Goal: Transaction & Acquisition: Purchase product/service

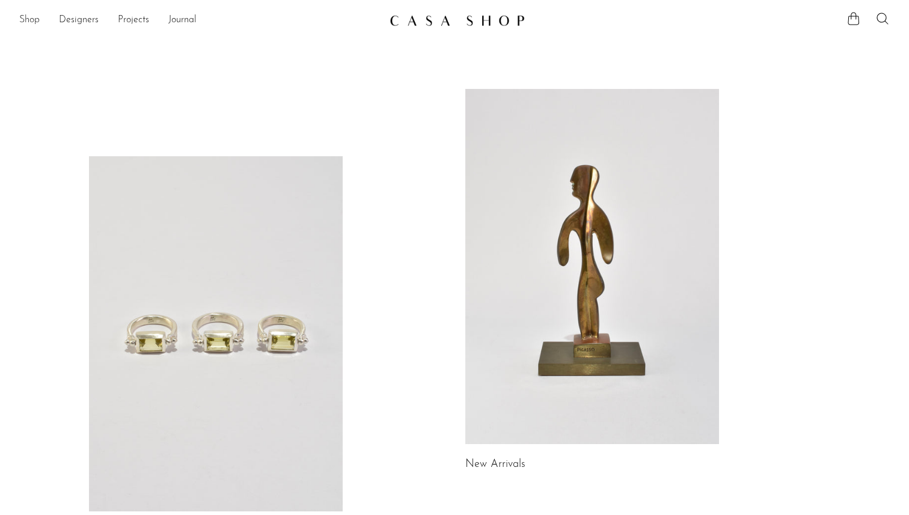
click at [29, 18] on link "Shop" at bounding box center [29, 21] width 20 height 16
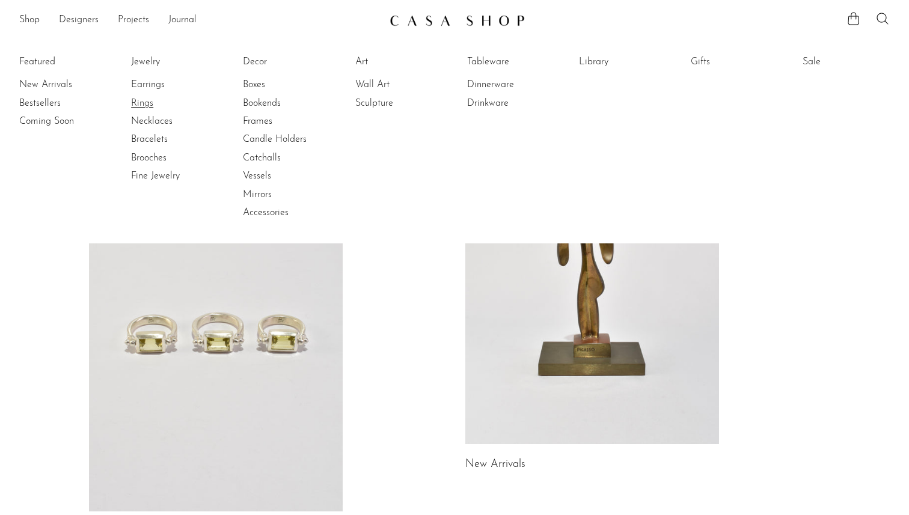
click at [144, 102] on link "Rings" at bounding box center [176, 103] width 90 height 13
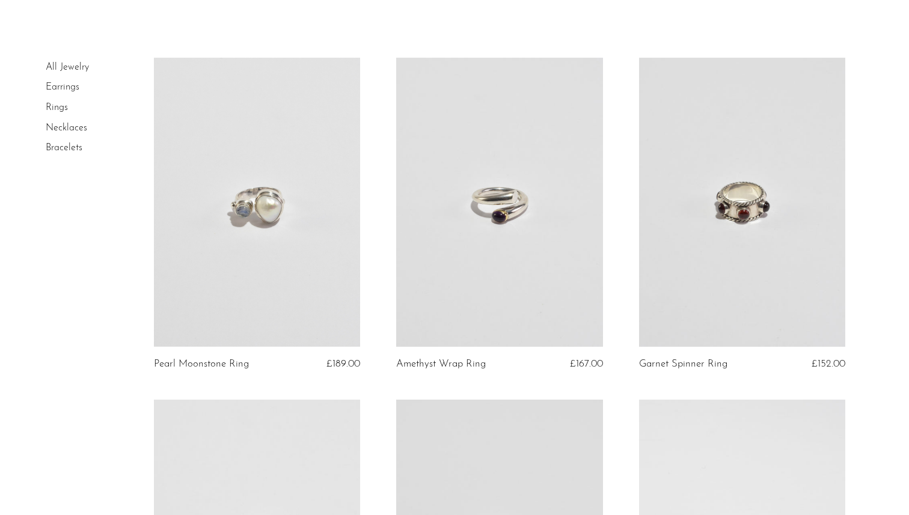
scroll to position [54, 0]
click at [279, 216] on link at bounding box center [257, 201] width 207 height 289
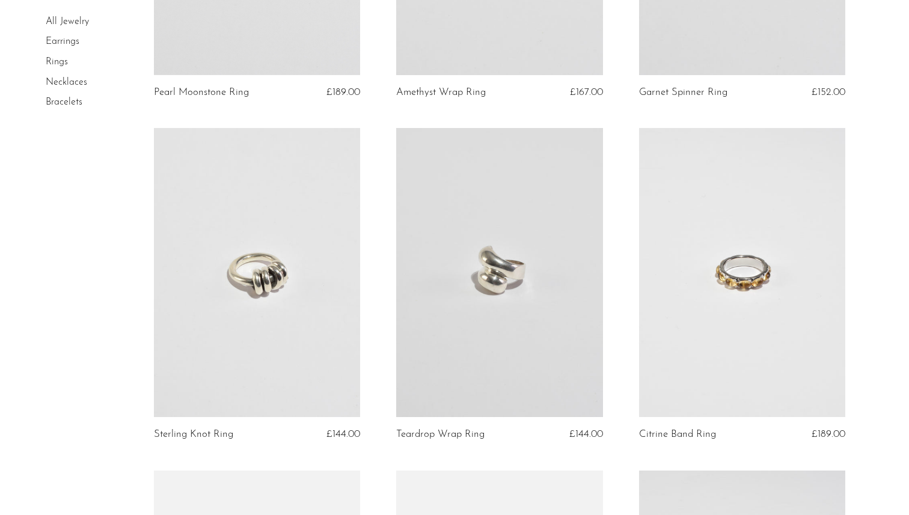
scroll to position [405, 0]
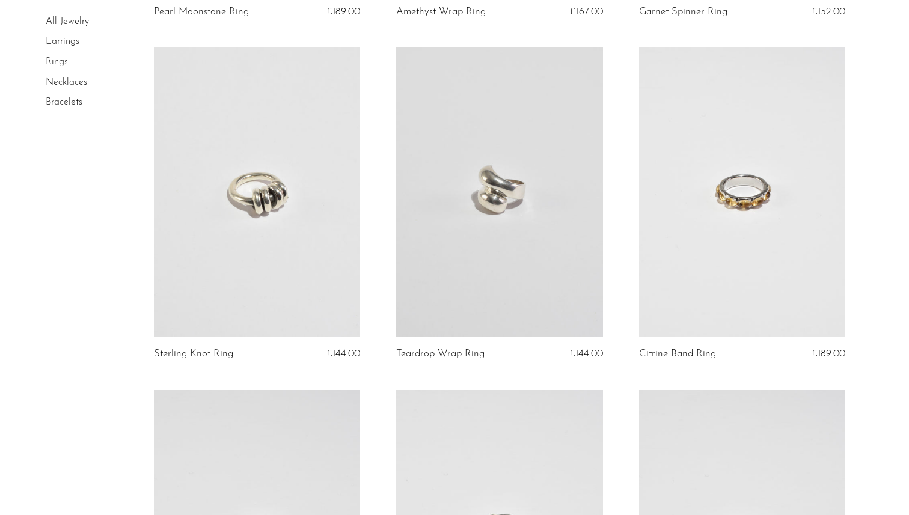
click at [287, 214] on link at bounding box center [257, 191] width 207 height 289
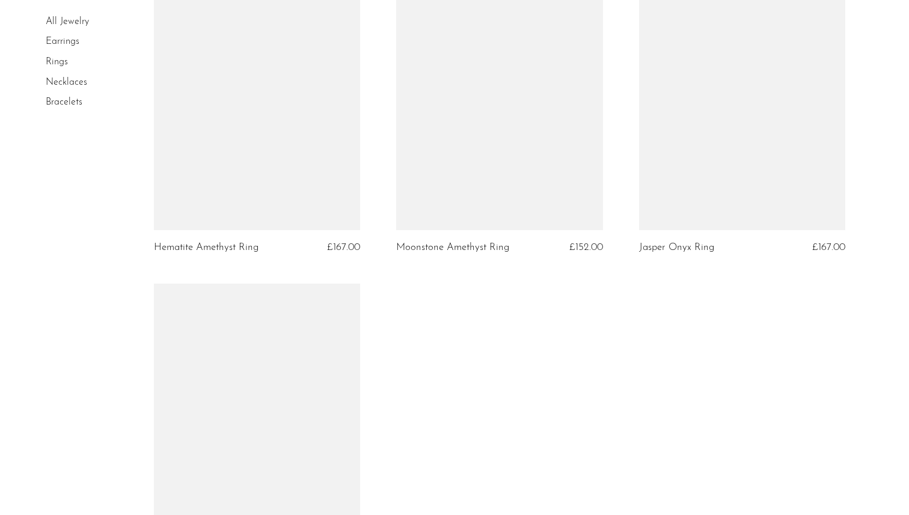
scroll to position [2878, 0]
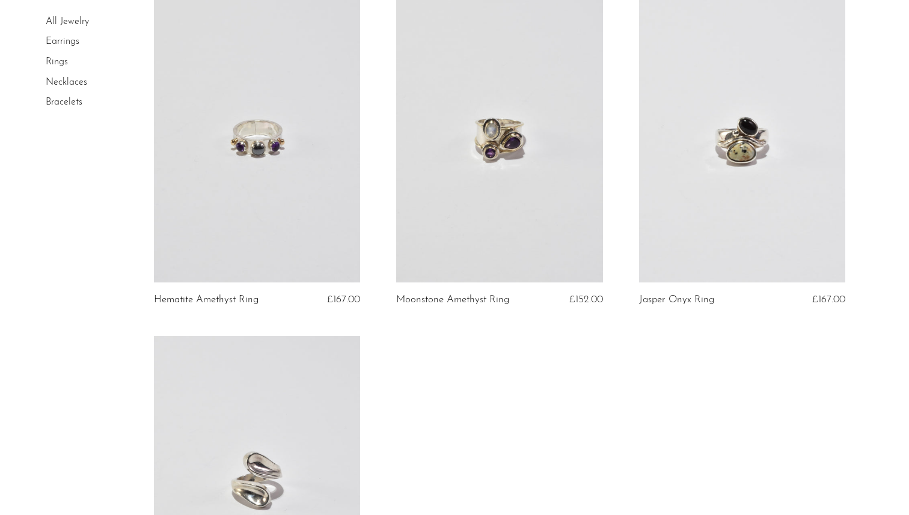
click at [481, 209] on link at bounding box center [499, 137] width 207 height 289
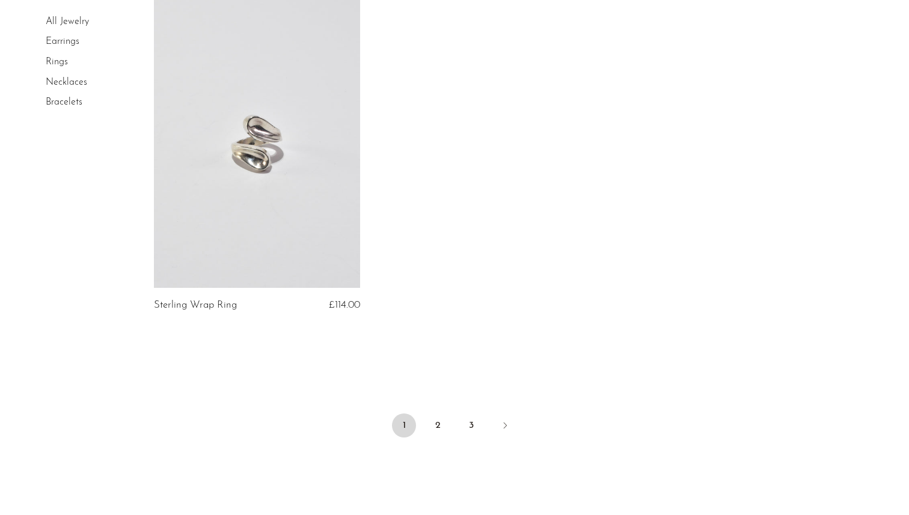
scroll to position [3308, 0]
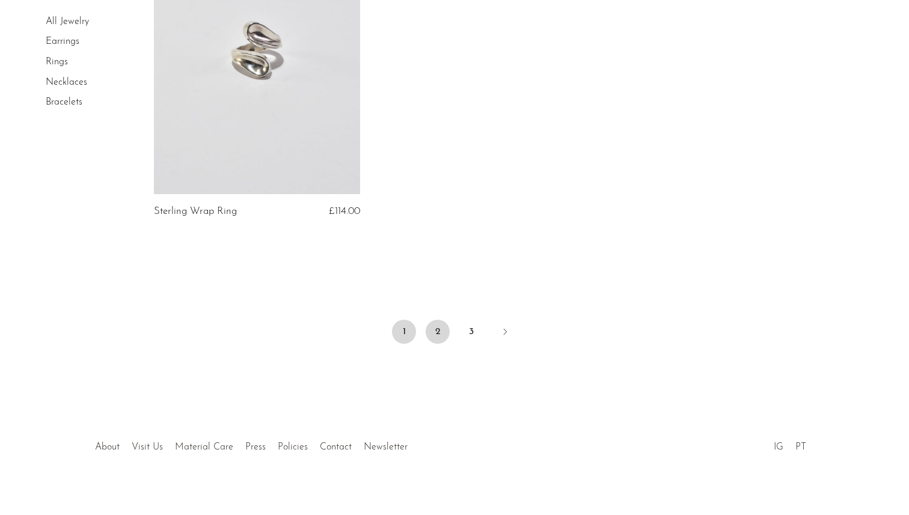
click at [433, 331] on link "2" at bounding box center [438, 332] width 24 height 24
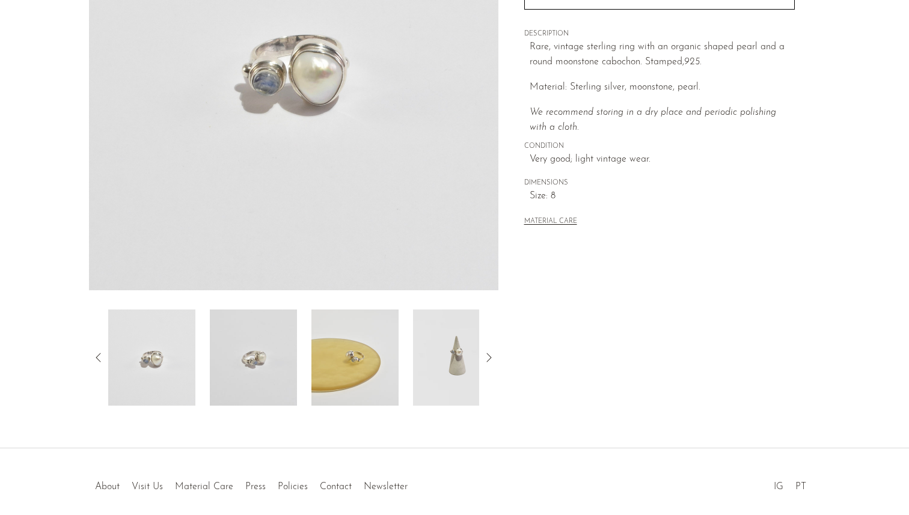
scroll to position [268, 0]
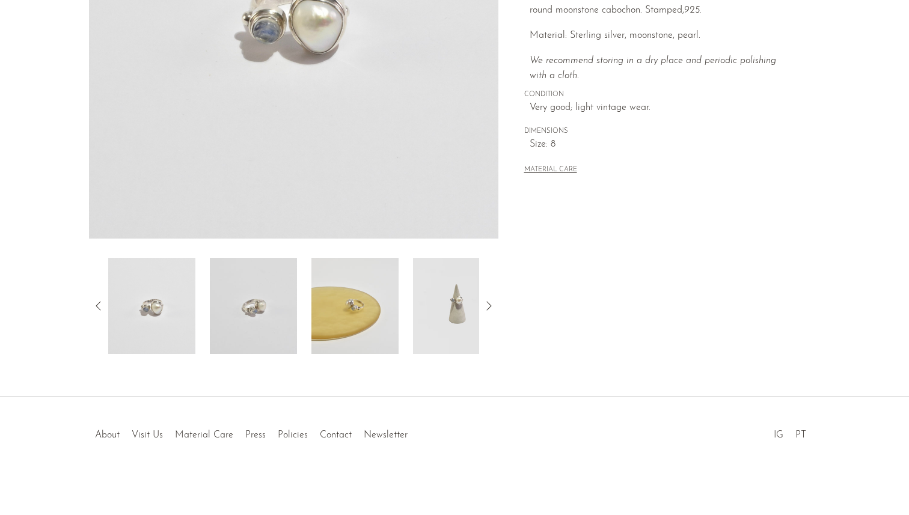
click at [341, 302] on img at bounding box center [354, 306] width 87 height 96
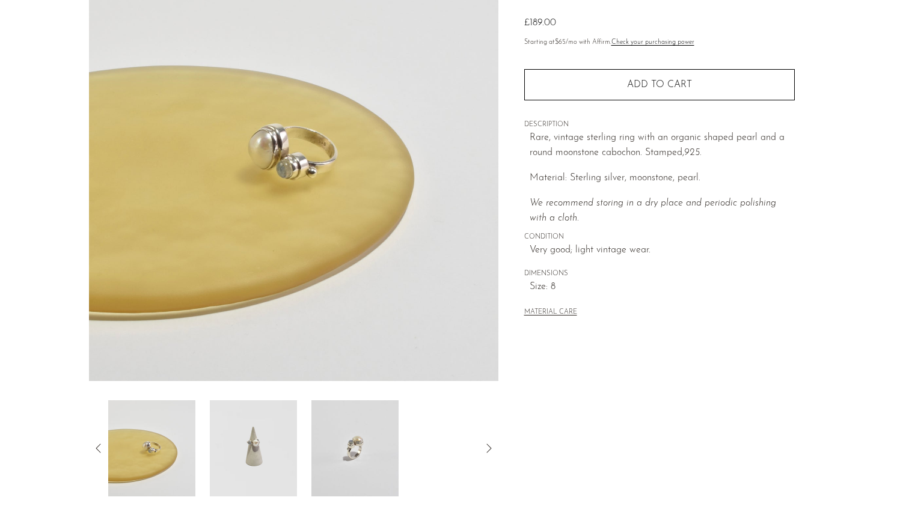
scroll to position [121, 0]
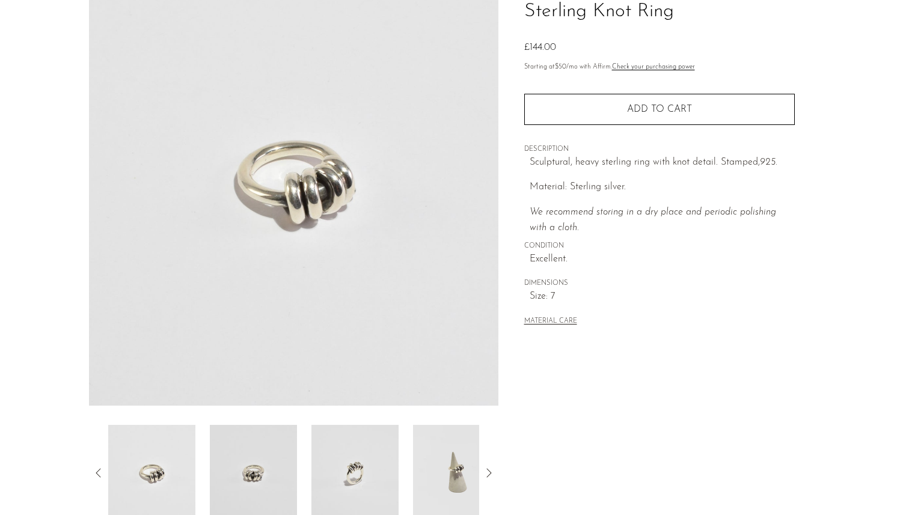
scroll to position [268, 0]
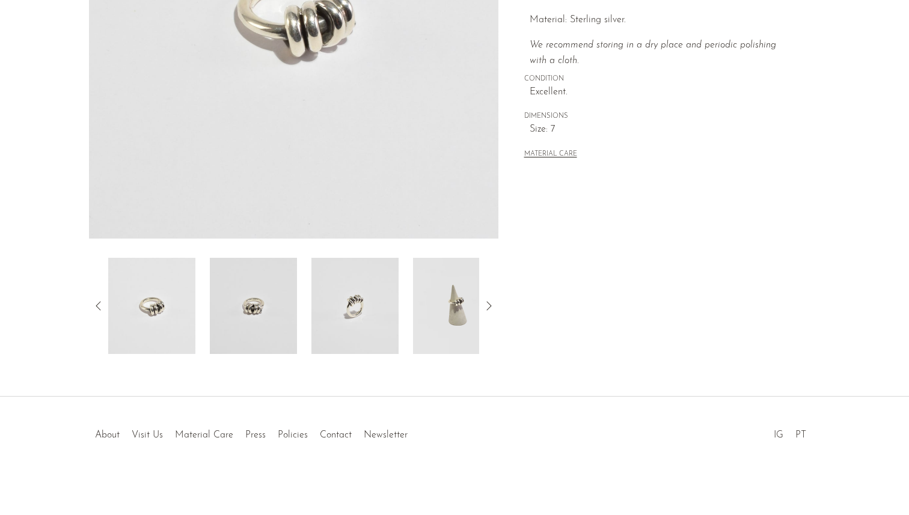
click at [354, 304] on img at bounding box center [354, 306] width 87 height 96
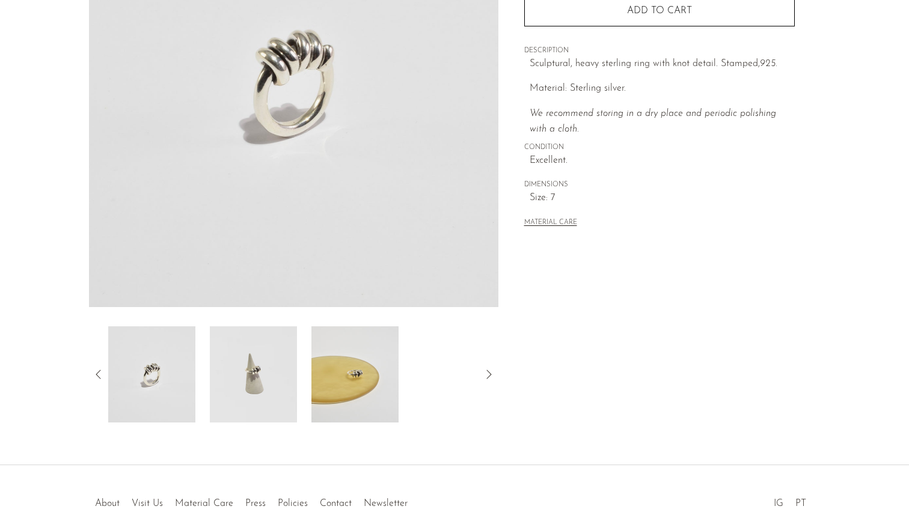
scroll to position [194, 0]
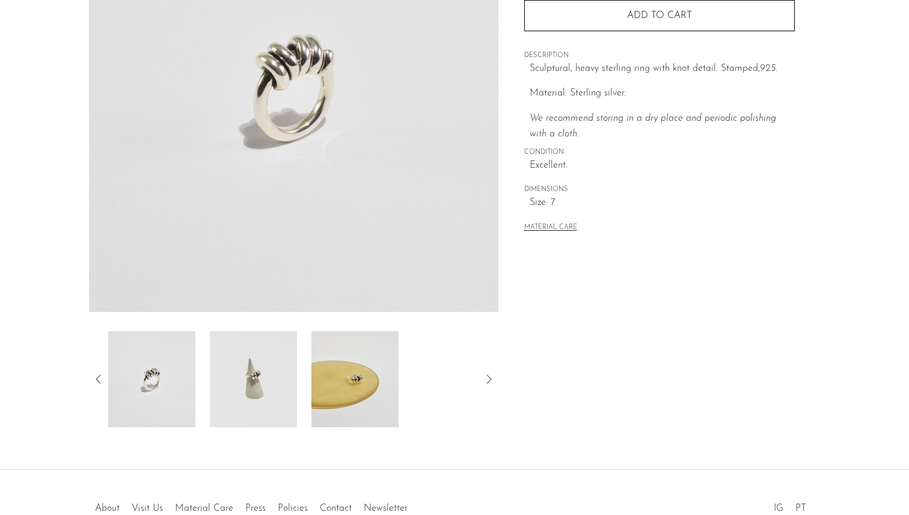
click at [258, 381] on img at bounding box center [253, 379] width 87 height 96
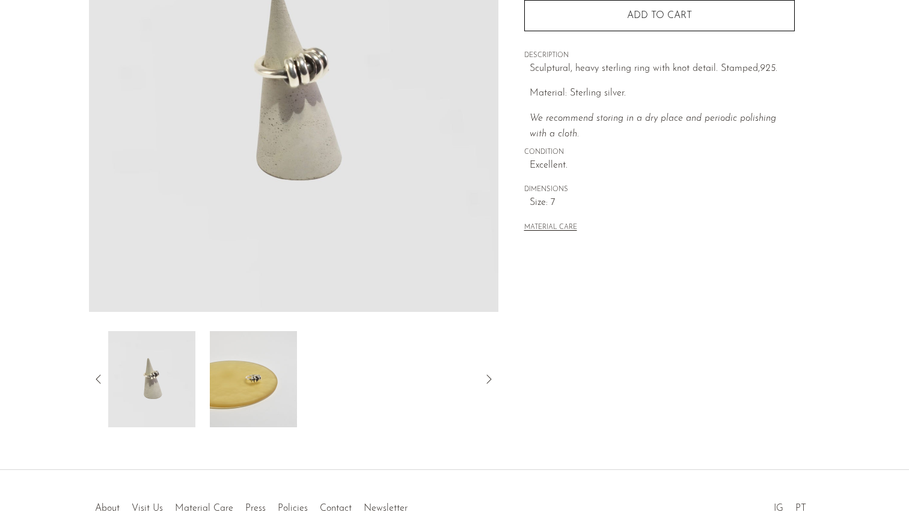
click at [178, 370] on img at bounding box center [151, 379] width 87 height 96
click at [145, 368] on img at bounding box center [151, 379] width 87 height 96
click at [103, 370] on div at bounding box center [293, 379] width 409 height 96
click at [100, 384] on icon at bounding box center [98, 379] width 14 height 14
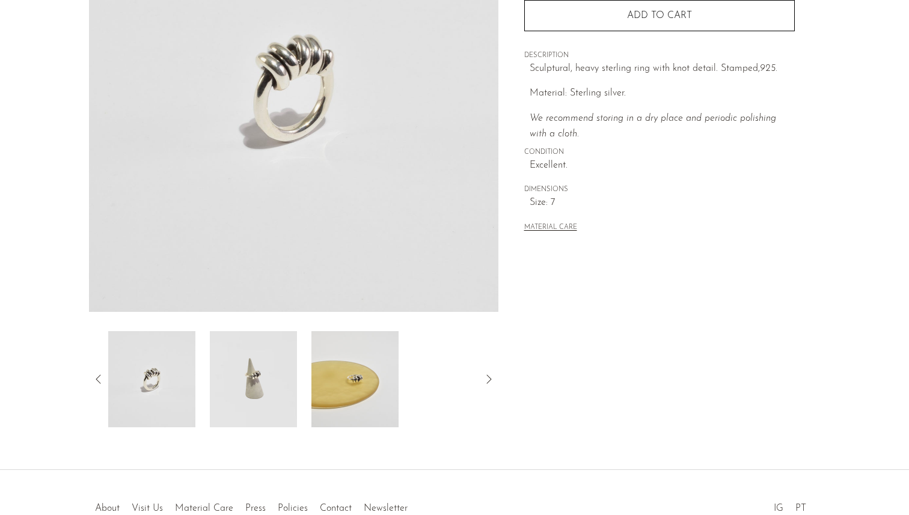
click at [174, 380] on img at bounding box center [151, 379] width 87 height 96
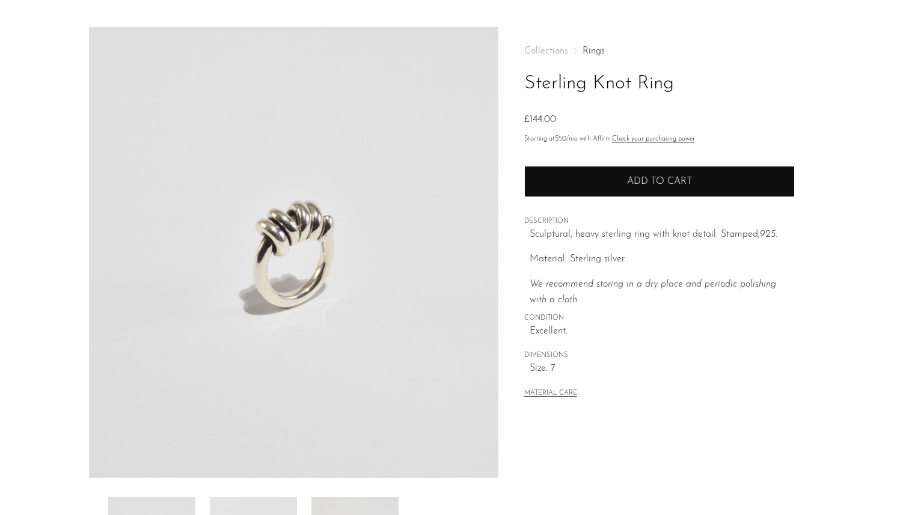
click at [578, 195] on button "Add to cart" at bounding box center [659, 181] width 271 height 31
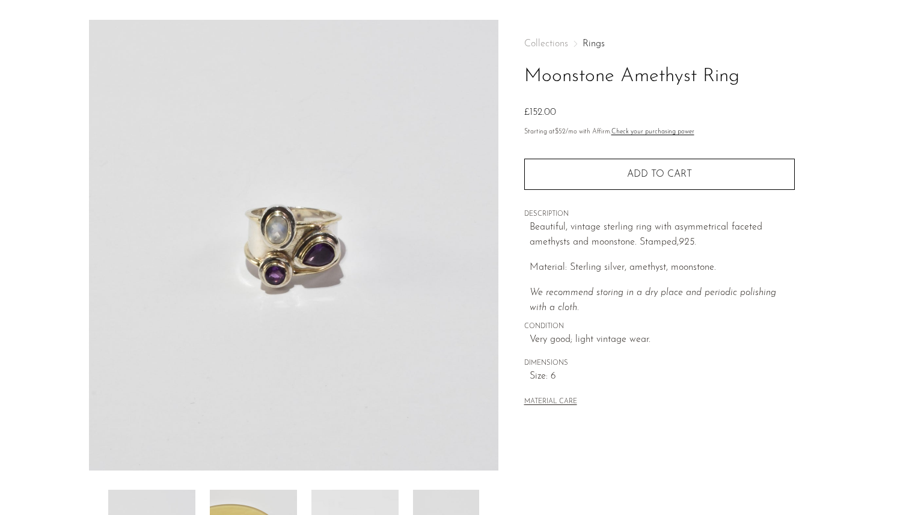
scroll to position [268, 0]
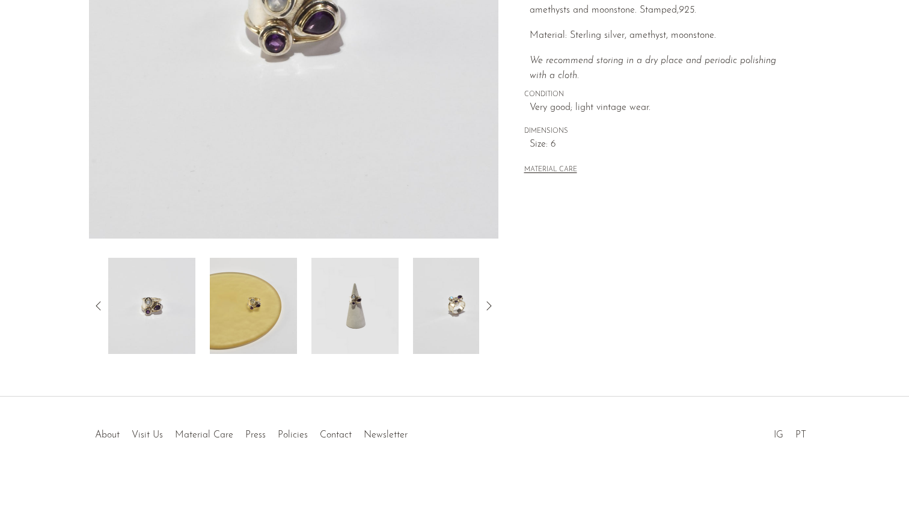
click at [355, 307] on img at bounding box center [354, 306] width 87 height 96
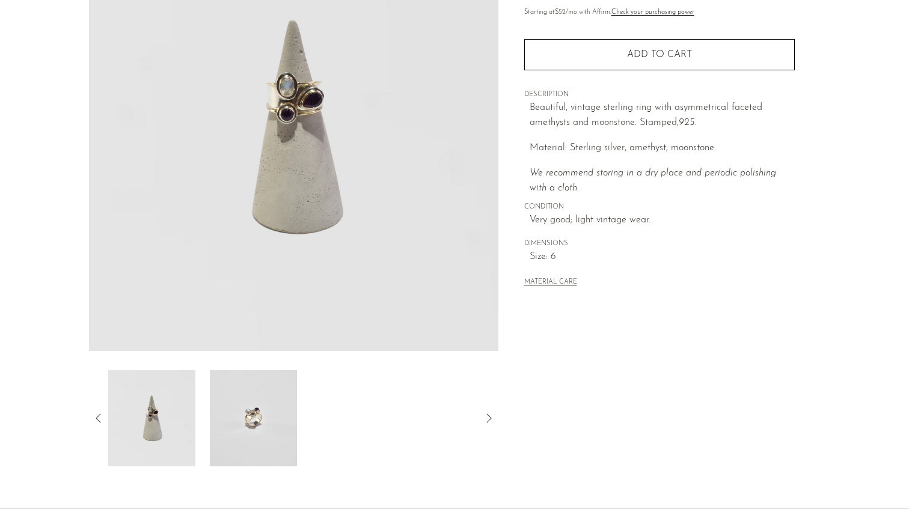
scroll to position [152, 0]
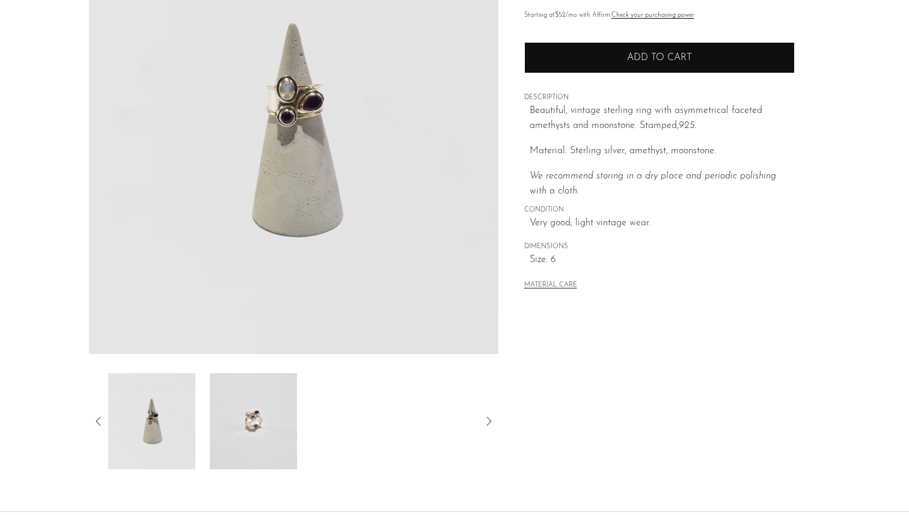
click at [628, 57] on span "Add to cart" at bounding box center [659, 58] width 65 height 10
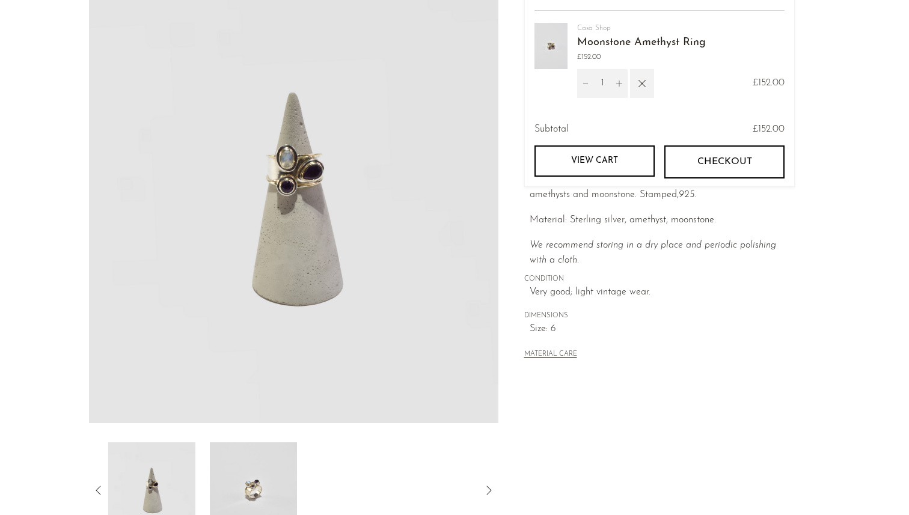
scroll to position [82, 0]
click at [642, 81] on icon "button" at bounding box center [641, 83] width 13 height 13
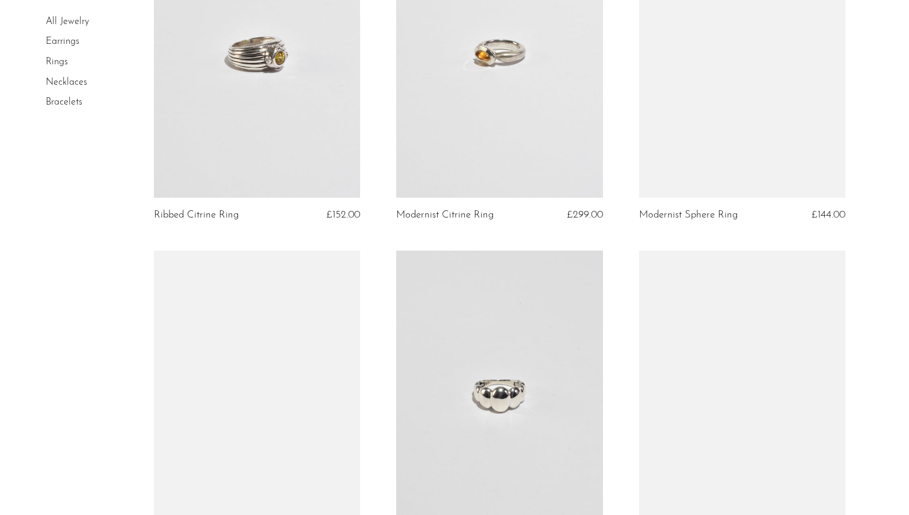
scroll to position [2726, 0]
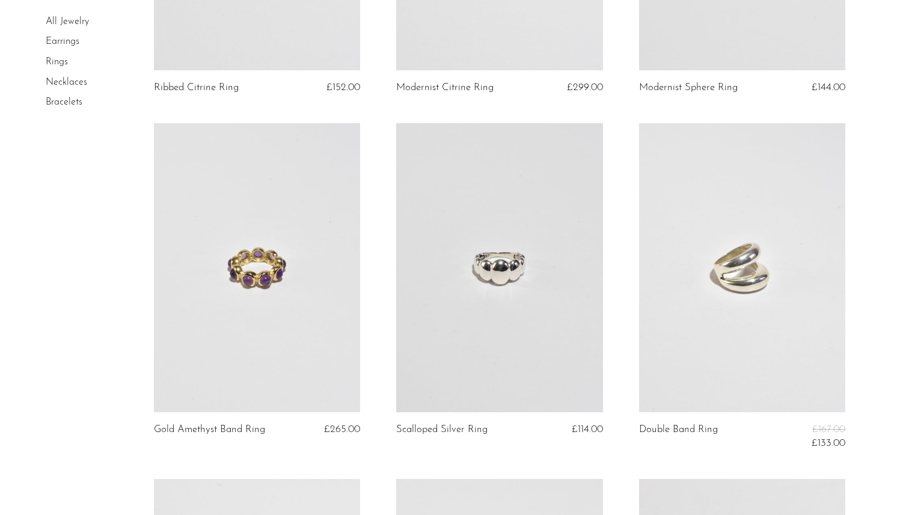
click at [751, 263] on link at bounding box center [742, 267] width 207 height 289
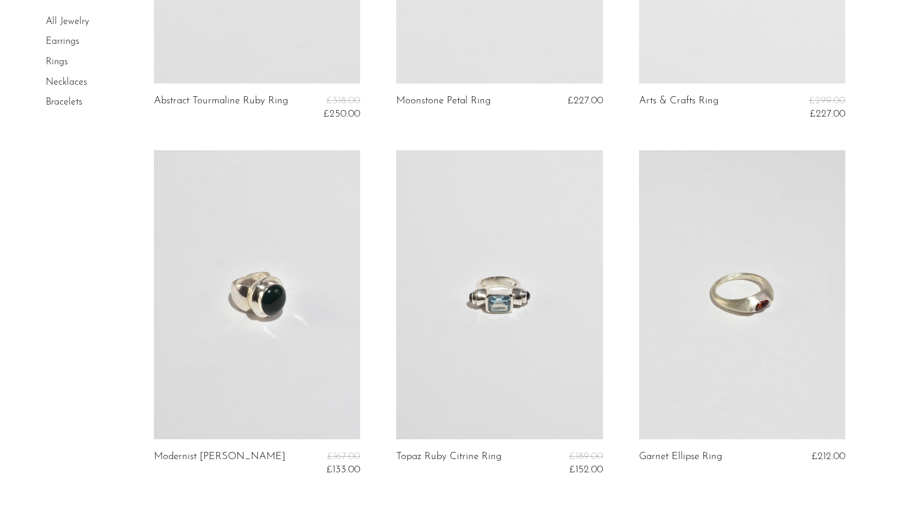
scroll to position [3881, 0]
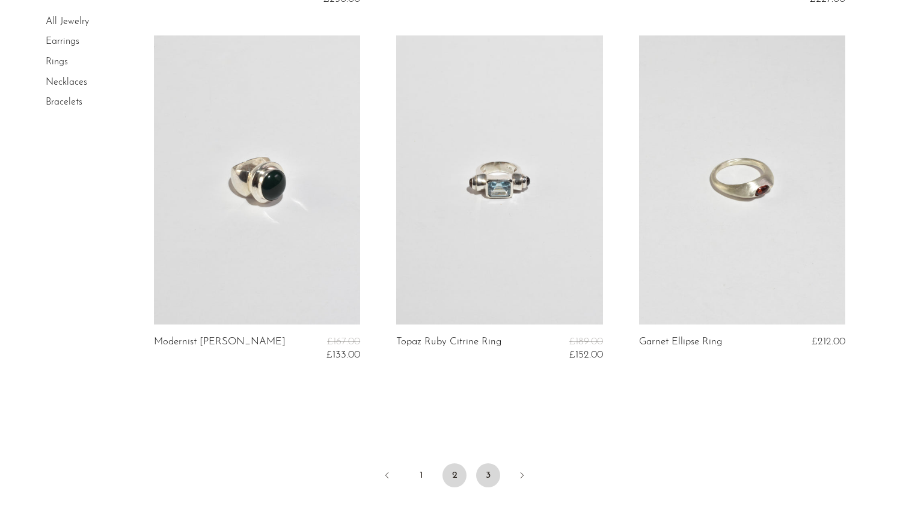
click at [489, 475] on link "3" at bounding box center [488, 475] width 24 height 24
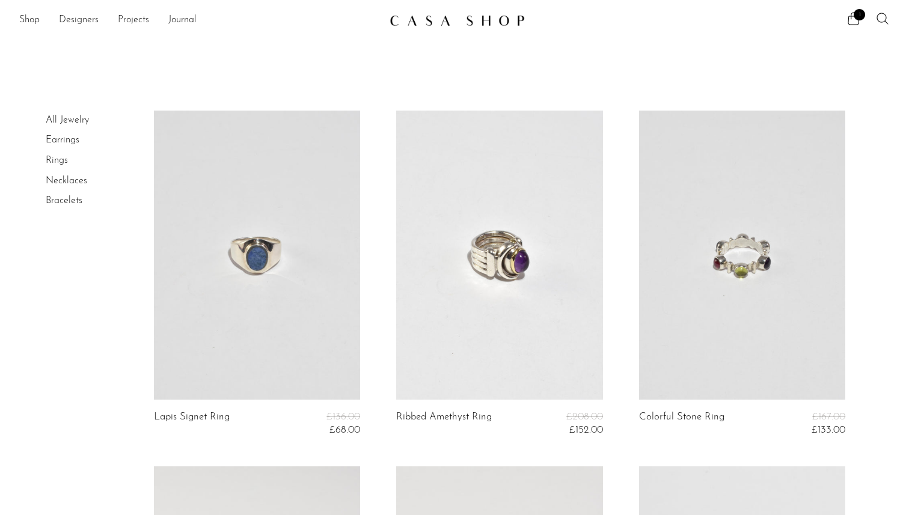
click at [307, 314] on link at bounding box center [257, 255] width 207 height 289
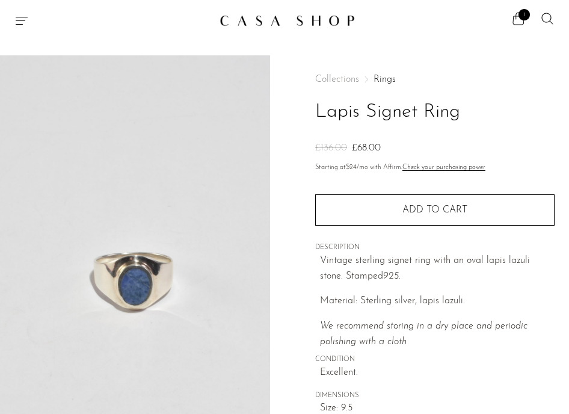
click at [527, 16] on span "1" at bounding box center [523, 14] width 11 height 11
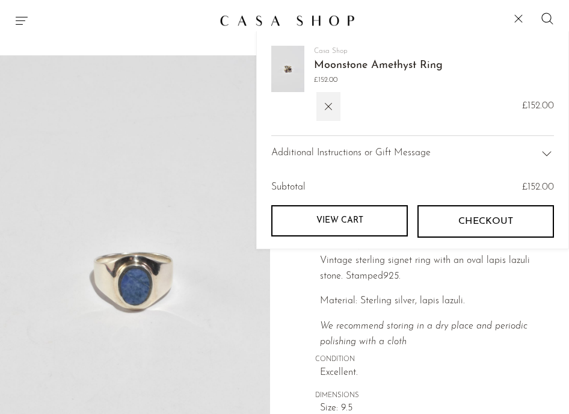
click at [286, 61] on img at bounding box center [287, 69] width 33 height 46
click at [338, 61] on link "Moonstone Amethyst Ring" at bounding box center [378, 65] width 129 height 11
